Goal: Task Accomplishment & Management: Manage account settings

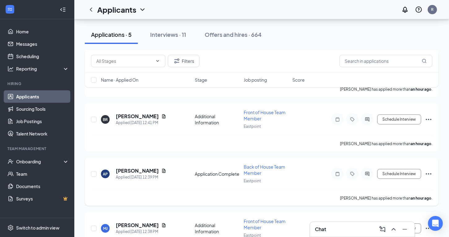
scroll to position [104, 0]
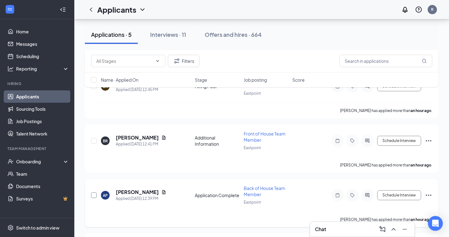
drag, startPoint x: 92, startPoint y: 193, endPoint x: 112, endPoint y: 178, distance: 24.9
click at [92, 193] on input "checkbox" at bounding box center [94, 196] width 6 height 6
checkbox input "true"
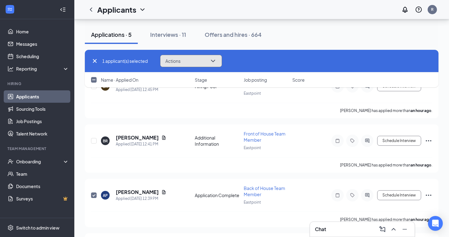
click at [216, 62] on icon "ChevronDown" at bounding box center [212, 60] width 7 height 7
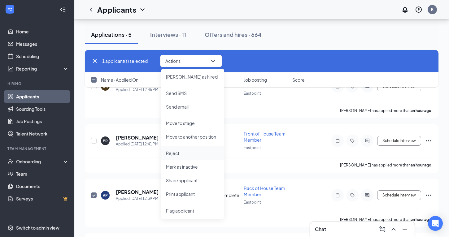
click at [179, 154] on p "Reject" at bounding box center [192, 153] width 53 height 6
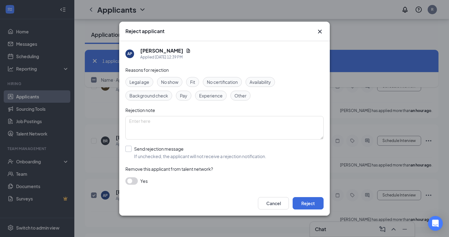
click at [129, 147] on input "Send rejection message If unchecked, the applicant will not receive a rejection…" at bounding box center [196, 153] width 141 height 14
checkbox input "true"
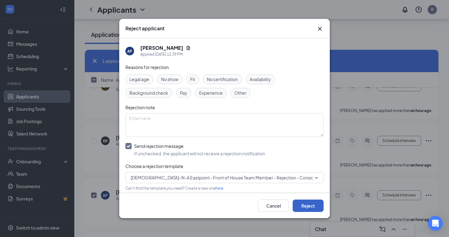
click at [301, 209] on button "Reject" at bounding box center [308, 206] width 31 height 12
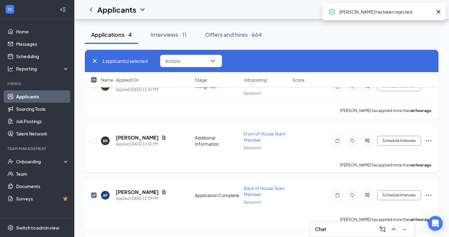
checkbox input "false"
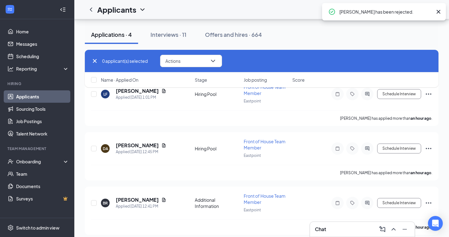
scroll to position [0, 0]
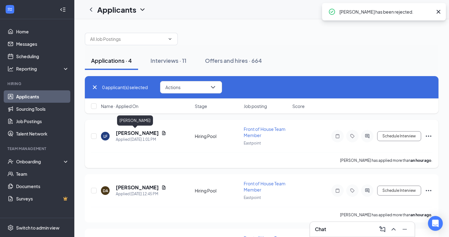
click at [125, 134] on h5 "Lewis Ford" at bounding box center [137, 133] width 43 height 7
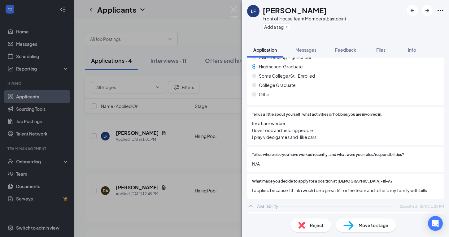
scroll to position [294, 0]
click at [317, 224] on span "Reject" at bounding box center [317, 225] width 14 height 7
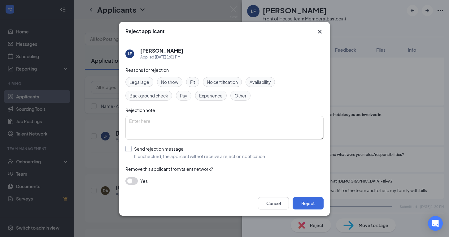
click at [126, 149] on input "Send rejection message If unchecked, the applicant will not receive a rejection…" at bounding box center [196, 153] width 141 height 14
checkbox input "true"
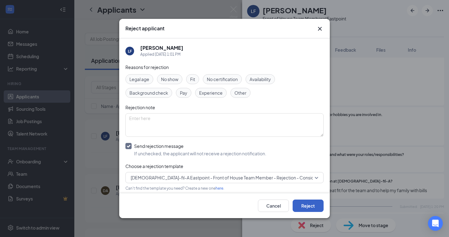
click at [301, 203] on button "Reject" at bounding box center [308, 206] width 31 height 12
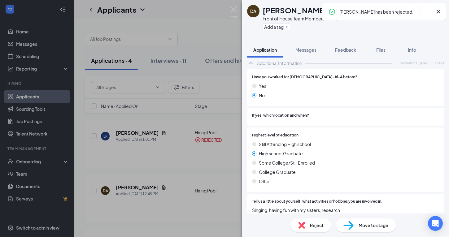
scroll to position [296, 0]
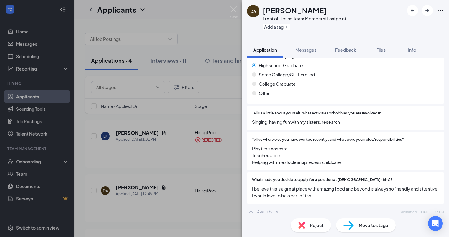
click at [315, 224] on span "Reject" at bounding box center [317, 225] width 14 height 7
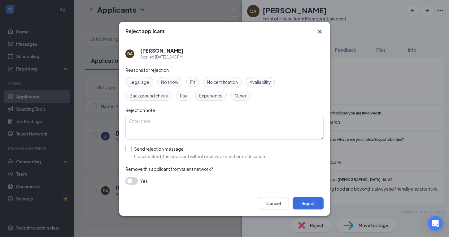
click at [129, 150] on input "Send rejection message If unchecked, the applicant will not receive a rejection…" at bounding box center [196, 153] width 141 height 14
checkbox input "true"
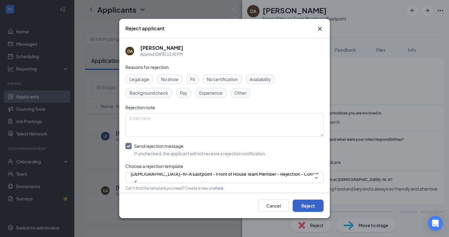
click at [300, 202] on button "Reject" at bounding box center [308, 206] width 31 height 12
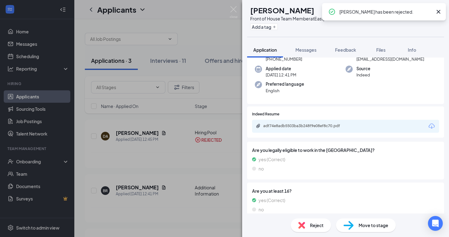
scroll to position [60, 0]
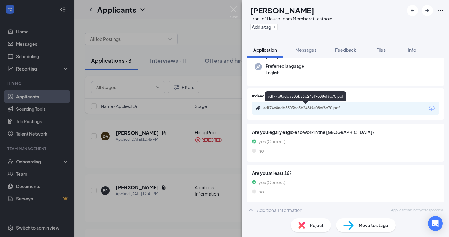
click at [300, 110] on div "adf74e8adb5503ba3b248f9e08ef8c70.pdf" at bounding box center [306, 109] width 100 height 6
click at [312, 222] on div "Reject" at bounding box center [311, 226] width 40 height 14
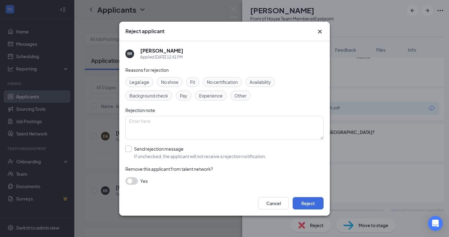
click at [130, 150] on input "Send rejection message If unchecked, the applicant will not receive a rejection…" at bounding box center [196, 153] width 141 height 14
checkbox input "true"
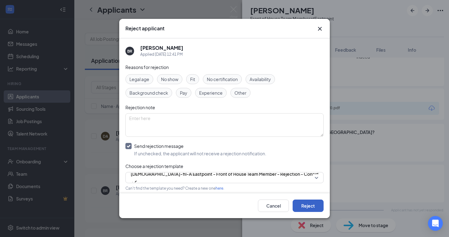
click at [309, 206] on button "Reject" at bounding box center [308, 206] width 31 height 12
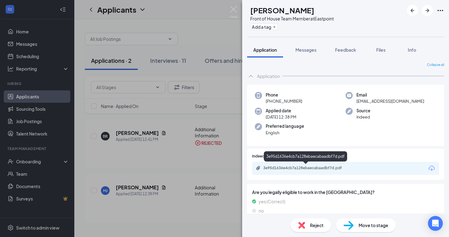
click at [327, 170] on div "3e95d1636e4cb7a128ebaecabaadbf7d.pdf" at bounding box center [306, 168] width 87 height 5
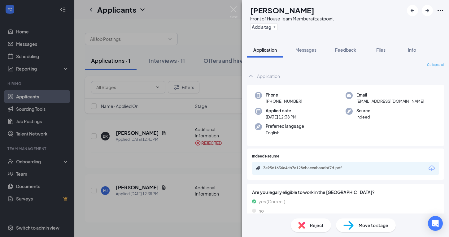
click at [313, 227] on span "Reject" at bounding box center [317, 225] width 14 height 7
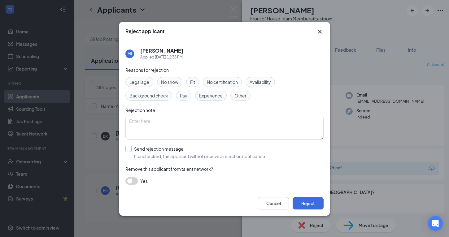
click at [130, 151] on input "Send rejection message If unchecked, the applicant will not receive a rejection…" at bounding box center [196, 153] width 141 height 14
checkbox input "true"
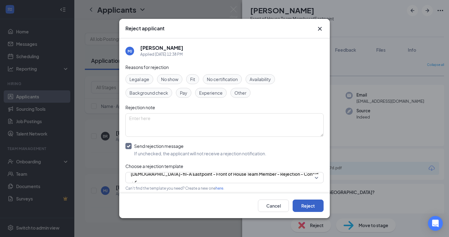
click at [311, 210] on button "Reject" at bounding box center [308, 206] width 31 height 12
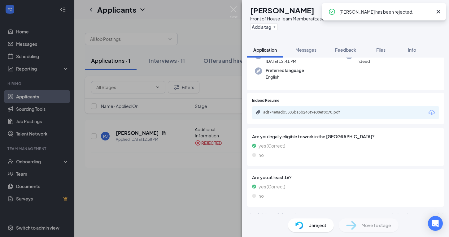
scroll to position [63, 0]
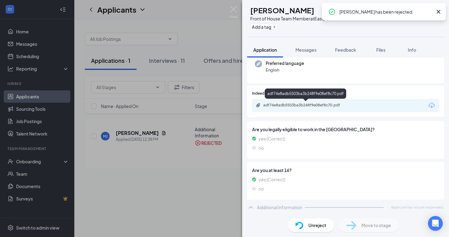
click at [341, 108] on div "adf74e8adb5503ba3b248f9e08ef8c70.pdf" at bounding box center [306, 106] width 100 height 6
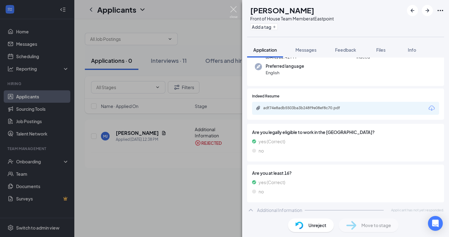
click at [232, 9] on img at bounding box center [234, 12] width 8 height 12
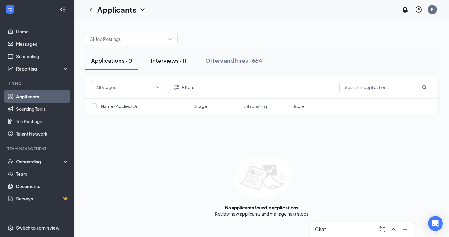
click at [162, 59] on div "Interviews · 11" at bounding box center [169, 61] width 36 height 8
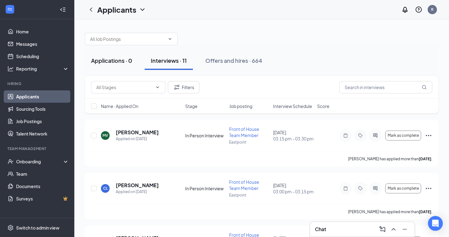
click at [117, 63] on div "Applications · 0" at bounding box center [111, 61] width 41 height 8
